Goal: Transaction & Acquisition: Obtain resource

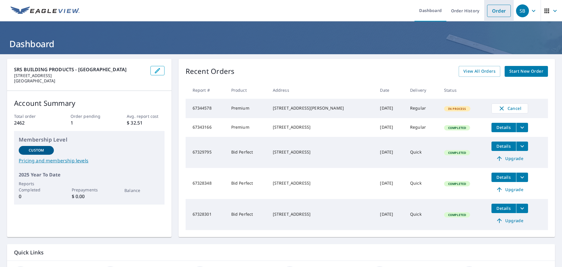
click at [492, 10] on link "Order" at bounding box center [499, 11] width 24 height 12
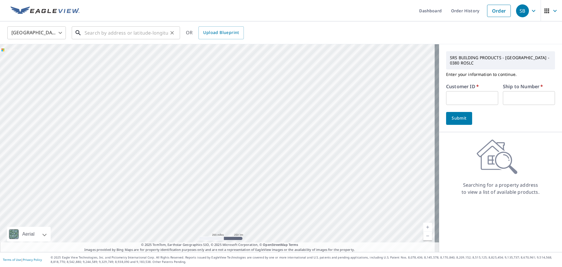
click at [92, 33] on input "text" at bounding box center [126, 33] width 83 height 16
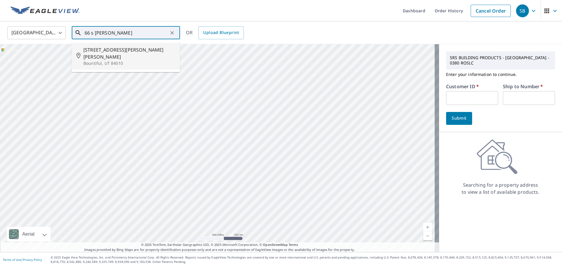
click at [110, 59] on li "[STREET_ADDRESS][PERSON_NAME][PERSON_NAME][PERSON_NAME]" at bounding box center [126, 56] width 108 height 27
type input "[STREET_ADDRESS][PERSON_NAME][PERSON_NAME][PERSON_NAME]"
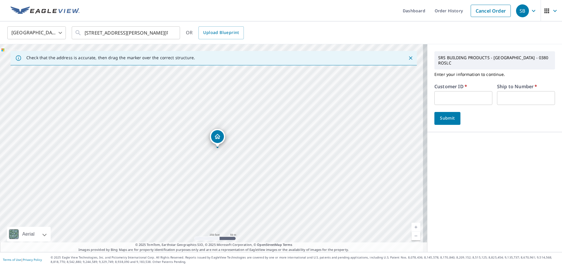
click at [469, 97] on input "text" at bounding box center [463, 98] width 58 height 14
type input "new351"
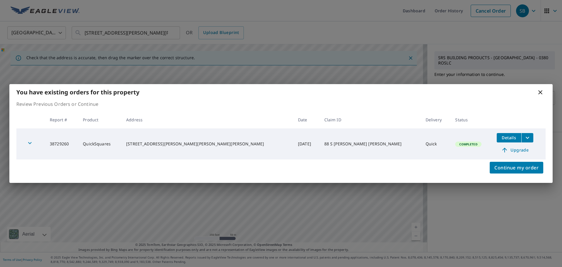
click at [503, 98] on div "You have existing orders for this property" at bounding box center [280, 92] width 543 height 16
click at [524, 138] on icon "filesDropdownBtn-38729260" at bounding box center [527, 137] width 7 height 7
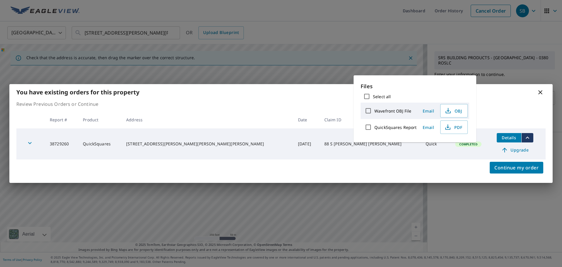
click at [429, 127] on span "Email" at bounding box center [428, 127] width 14 height 6
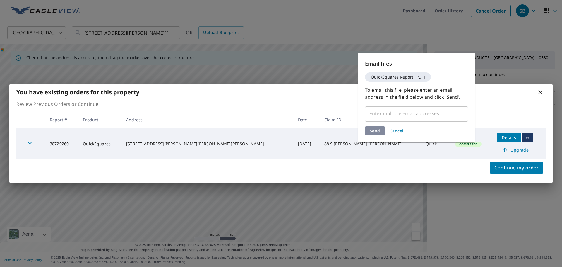
click at [385, 110] on input "text" at bounding box center [412, 113] width 89 height 11
click at [385, 112] on input "text" at bounding box center [412, 113] width 89 height 11
click at [382, 119] on div "​" at bounding box center [416, 113] width 103 height 16
click at [373, 112] on input "text" at bounding box center [412, 113] width 89 height 11
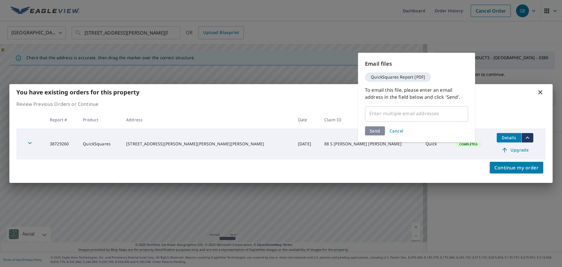
click at [373, 112] on input "text" at bounding box center [412, 113] width 89 height 11
click at [499, 102] on p "Review Previous Orders or Continue" at bounding box center [280, 103] width 529 height 7
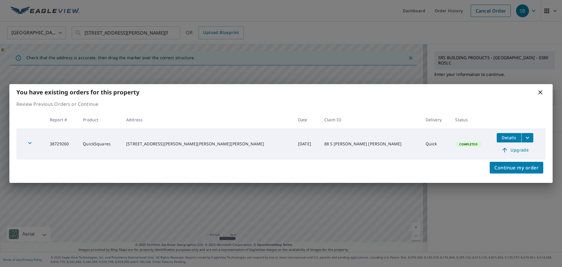
click at [524, 138] on icon "filesDropdownBtn-38729260" at bounding box center [527, 137] width 7 height 7
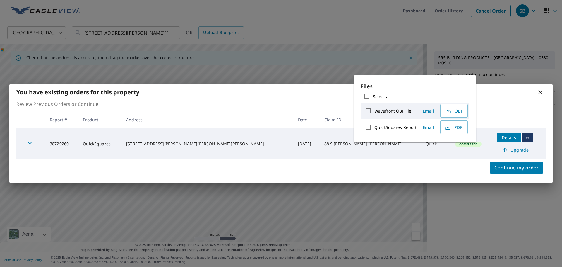
click at [430, 127] on span "Email" at bounding box center [428, 127] width 14 height 6
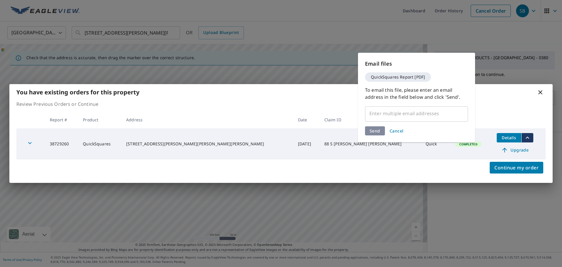
click at [392, 115] on input "text" at bounding box center [412, 113] width 89 height 11
click at [391, 130] on span "Cancel" at bounding box center [397, 131] width 14 height 6
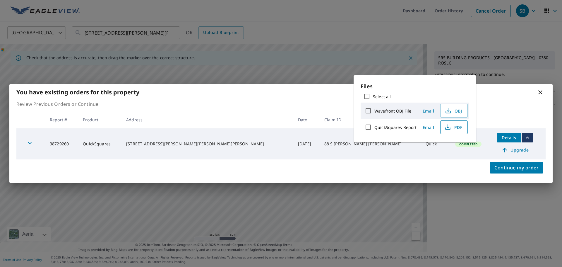
click at [458, 127] on span "PDF" at bounding box center [453, 127] width 19 height 7
click at [542, 92] on icon at bounding box center [540, 92] width 7 height 7
